Goal: Information Seeking & Learning: Learn about a topic

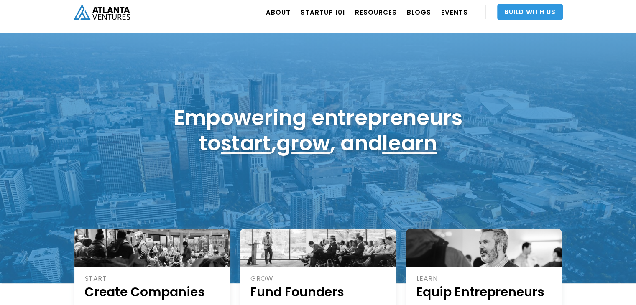
click at [520, 10] on link "Build With Us" at bounding box center [530, 12] width 66 height 17
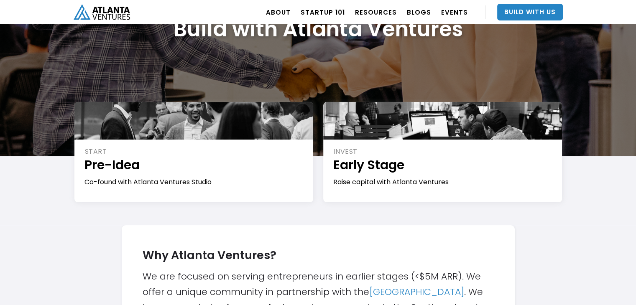
scroll to position [90, 0]
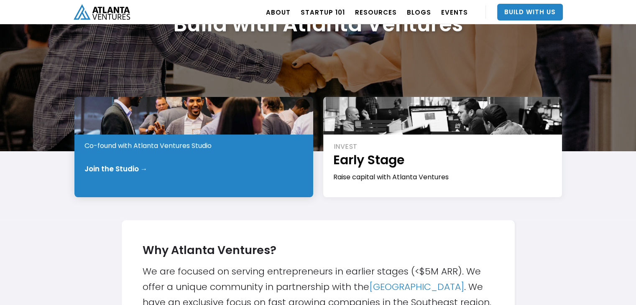
click at [130, 170] on div "Join the Studio →" at bounding box center [115, 169] width 63 height 8
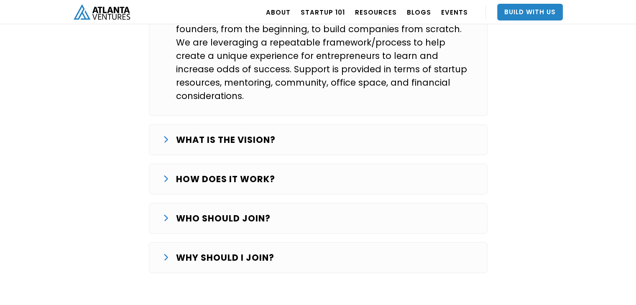
scroll to position [1451, 0]
click at [183, 133] on strong "WHAT IS THE VISION?" at bounding box center [226, 139] width 100 height 12
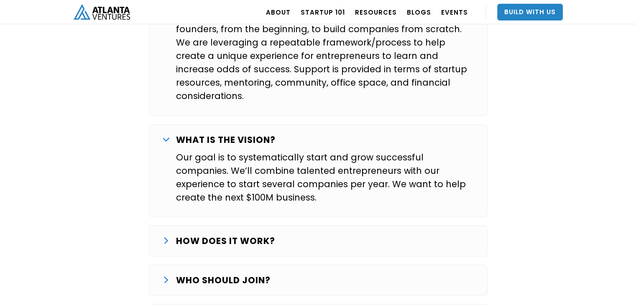
click at [209, 225] on div "HOW DOES IT WORK? The Studio journey starts with finding and validating an idea…" at bounding box center [318, 240] width 339 height 31
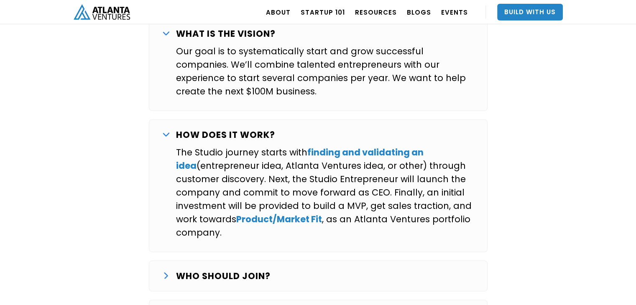
scroll to position [1557, 0]
